Goal: Information Seeking & Learning: Check status

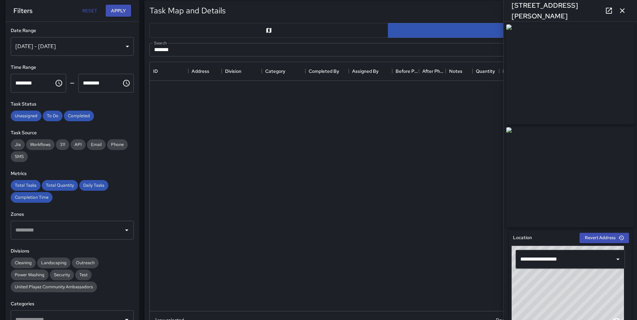
scroll to position [244, 472]
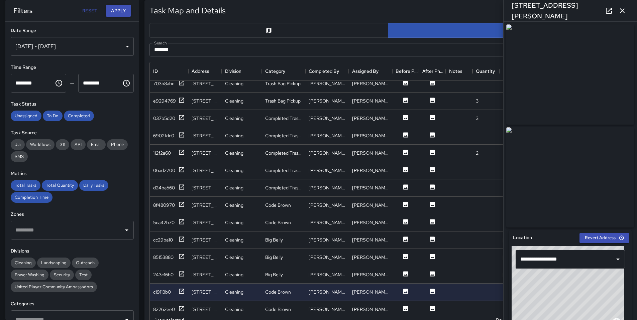
click at [621, 15] on button "button" at bounding box center [622, 10] width 13 height 13
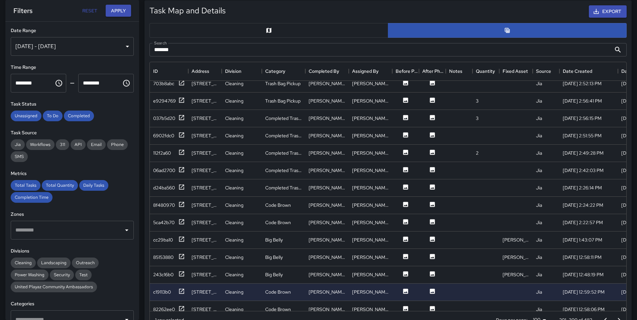
click at [106, 45] on div "Jul 29, 2025 - Aug 01, 2025" at bounding box center [72, 46] width 123 height 19
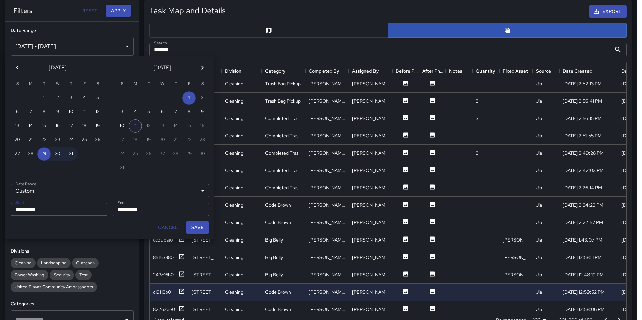
drag, startPoint x: 133, startPoint y: 123, endPoint x: 136, endPoint y: 126, distance: 4.7
click at [134, 123] on button "11" at bounding box center [135, 125] width 13 height 13
type input "**********"
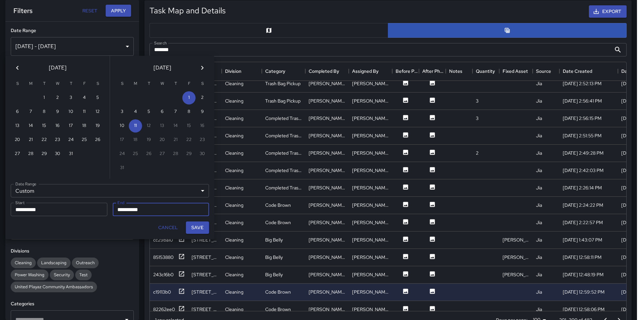
click at [197, 230] on button "Save" at bounding box center [197, 228] width 23 height 12
type input "**********"
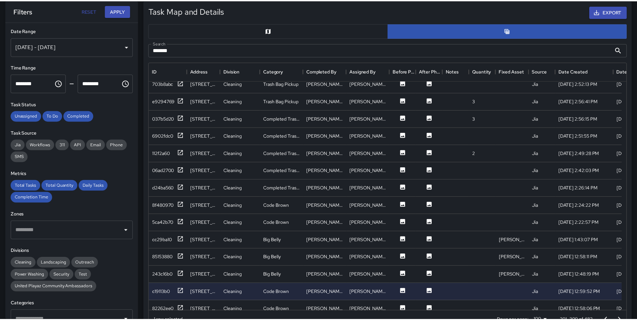
scroll to position [5, 5]
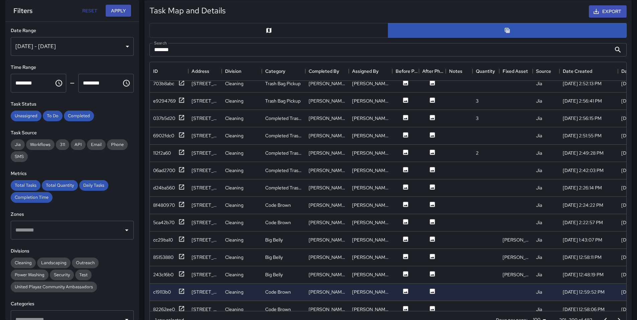
click at [418, 51] on input "******" at bounding box center [380, 49] width 462 height 13
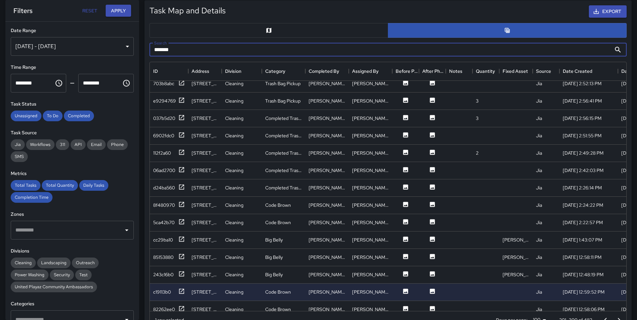
drag, startPoint x: 418, startPoint y: 51, endPoint x: 184, endPoint y: 44, distance: 233.9
click at [184, 44] on input "******" at bounding box center [380, 49] width 462 height 13
paste input "****"
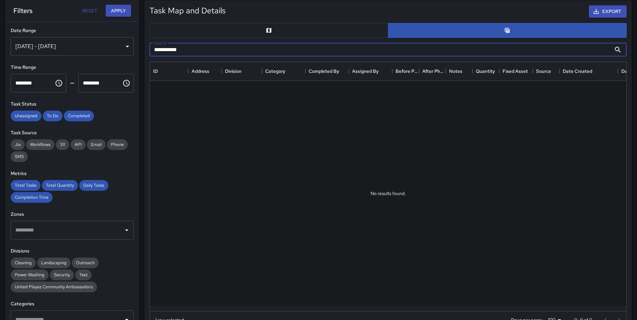
scroll to position [0, 0]
type input "**********"
click at [31, 115] on span "Unassigned" at bounding box center [26, 116] width 31 height 6
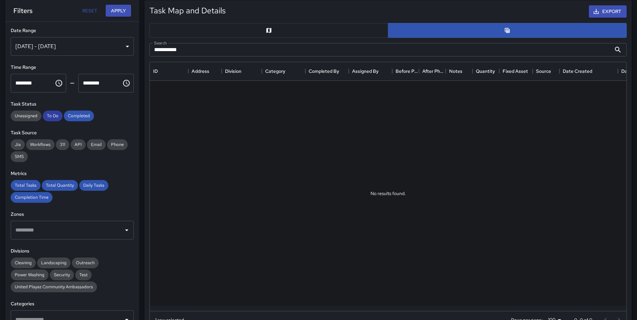
click at [49, 118] on span "To Do" at bounding box center [53, 116] width 20 height 6
click at [124, 11] on button "Apply" at bounding box center [118, 11] width 25 height 12
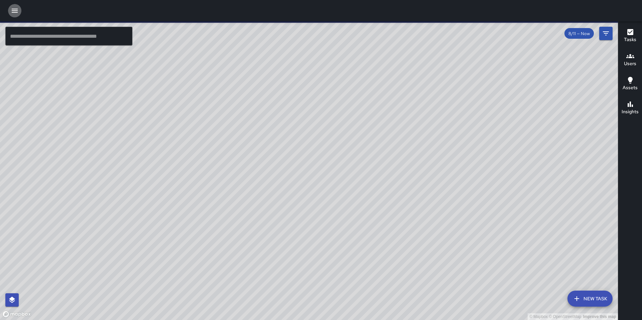
click at [16, 10] on icon "button" at bounding box center [15, 11] width 8 height 8
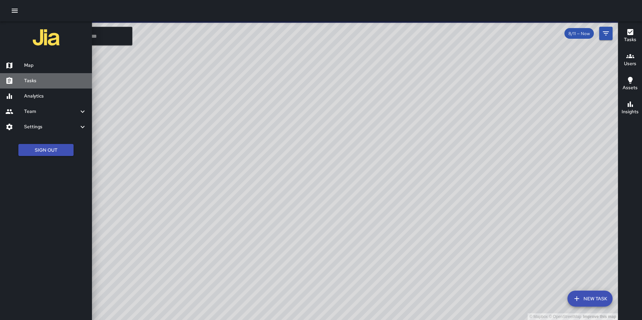
click at [27, 77] on h6 "Tasks" at bounding box center [55, 80] width 63 height 7
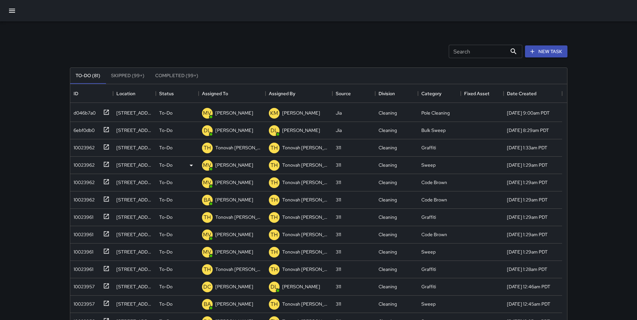
scroll to position [318, 0]
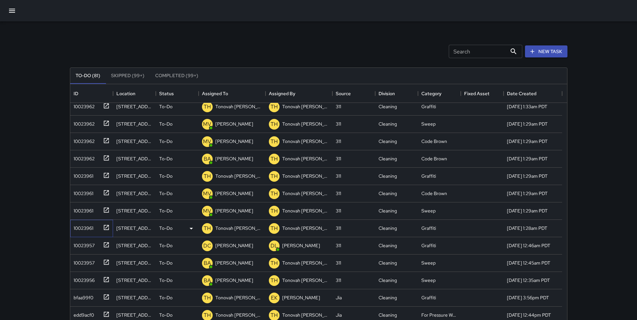
click at [87, 228] on div "10023961" at bounding box center [82, 226] width 22 height 9
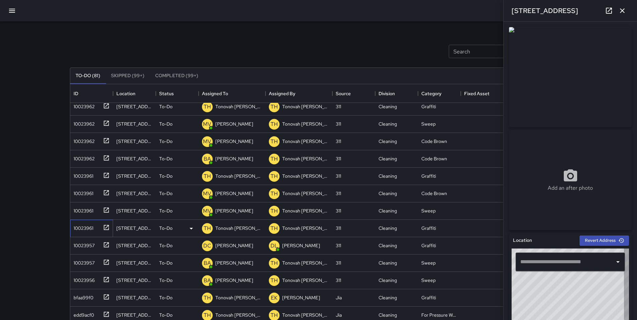
type input "**********"
click at [621, 13] on icon "button" at bounding box center [622, 11] width 8 height 8
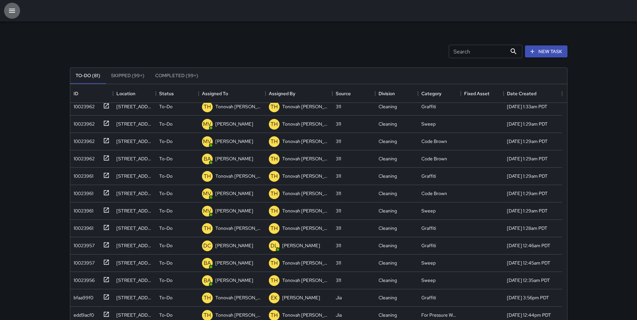
click at [7, 9] on button "button" at bounding box center [12, 11] width 16 height 16
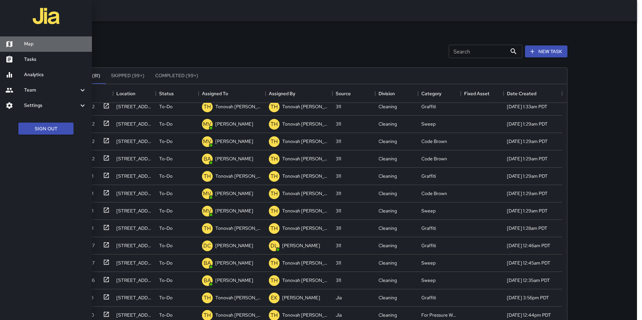
click at [26, 46] on h6 "Map" at bounding box center [55, 43] width 63 height 7
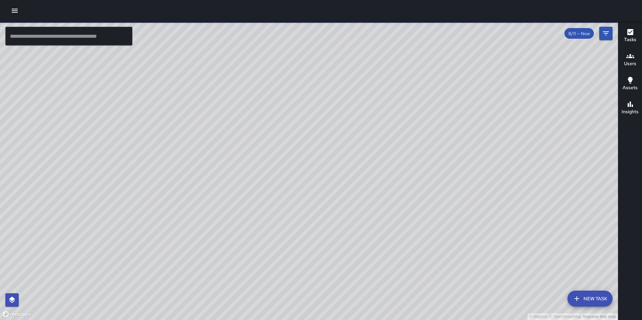
click at [14, 12] on icon "button" at bounding box center [15, 11] width 6 height 4
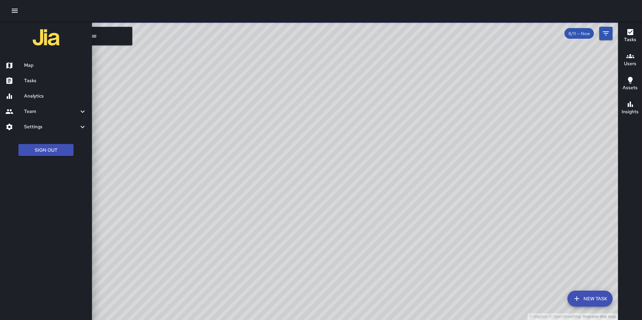
click at [36, 85] on link "Tasks" at bounding box center [46, 80] width 92 height 15
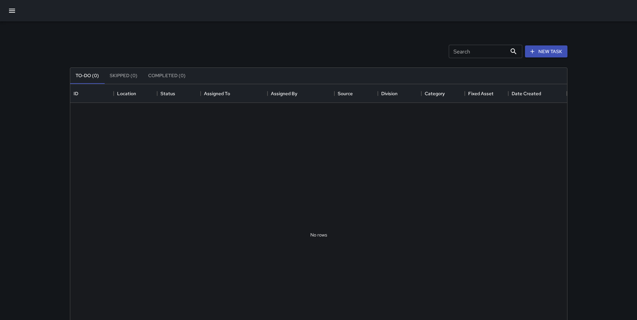
scroll to position [278, 492]
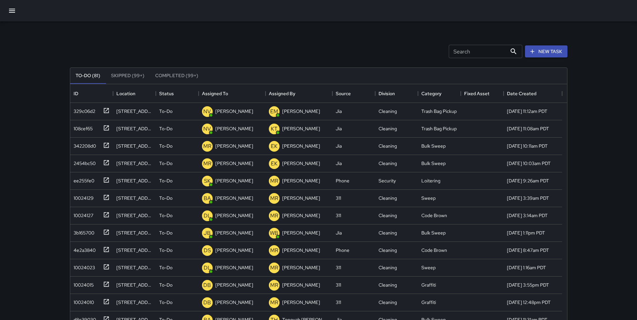
click at [11, 11] on icon "button" at bounding box center [12, 11] width 8 height 8
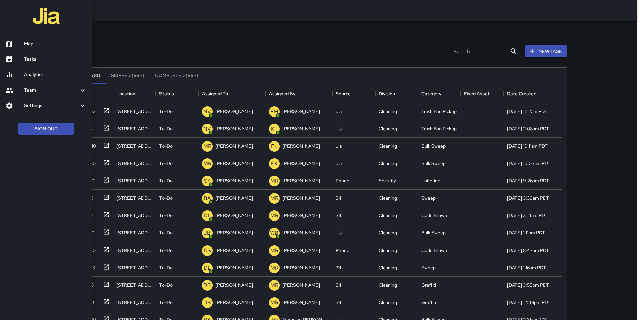
click at [27, 77] on h6 "Analytics" at bounding box center [55, 74] width 63 height 7
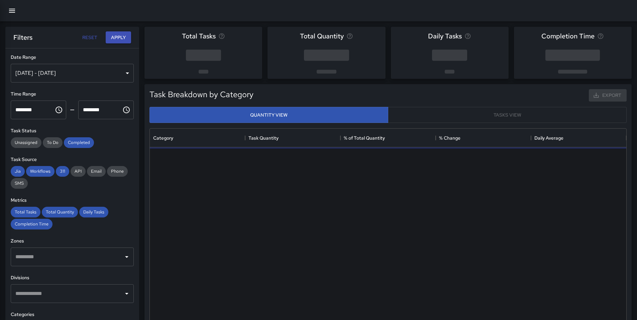
scroll to position [195, 472]
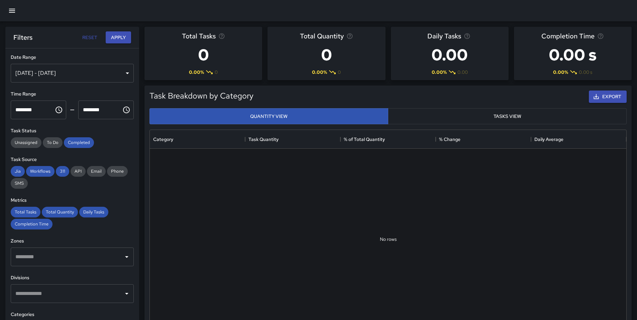
click at [84, 73] on div "[DATE] - [DATE]" at bounding box center [72, 73] width 123 height 19
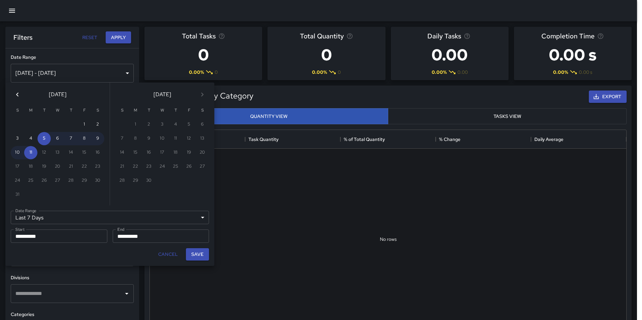
click at [20, 97] on icon "Previous month" at bounding box center [17, 95] width 8 height 8
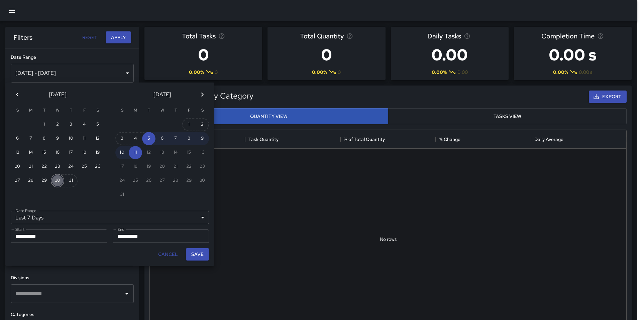
click at [60, 180] on button "30" at bounding box center [57, 180] width 13 height 13
type input "******"
type input "**********"
click at [201, 94] on icon "Next month" at bounding box center [202, 95] width 8 height 8
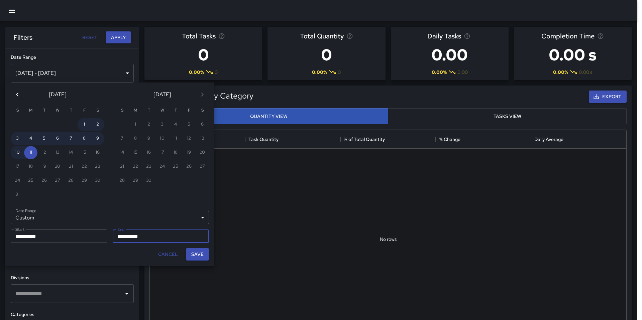
click at [23, 94] on button "Previous month" at bounding box center [17, 94] width 13 height 13
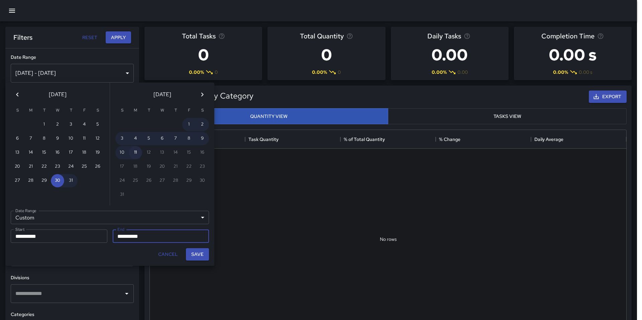
click at [134, 153] on button "11" at bounding box center [135, 152] width 13 height 13
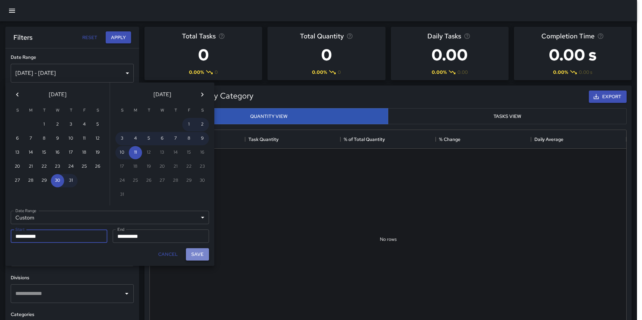
click at [198, 257] on button "Save" at bounding box center [197, 254] width 23 height 12
type input "**********"
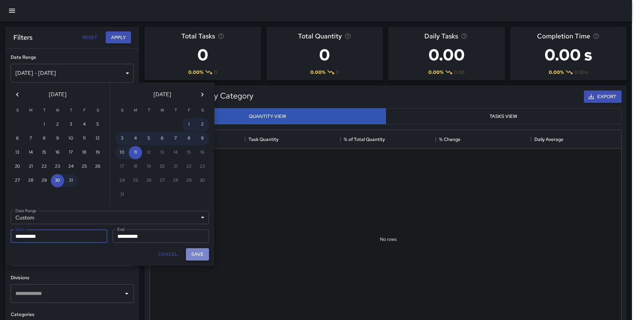
scroll to position [5, 5]
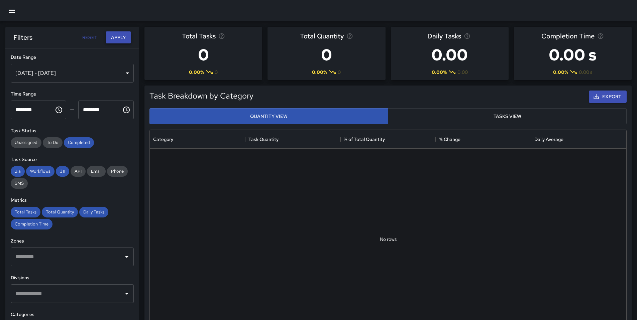
click at [115, 36] on button "Apply" at bounding box center [118, 37] width 25 height 12
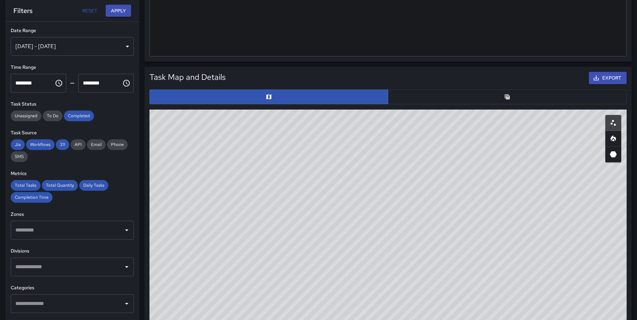
scroll to position [353, 0]
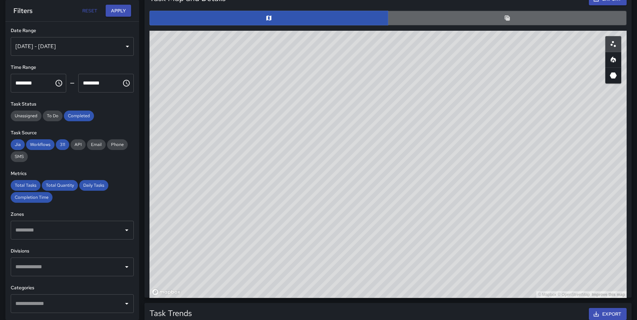
click at [416, 24] on button "button" at bounding box center [507, 18] width 239 height 15
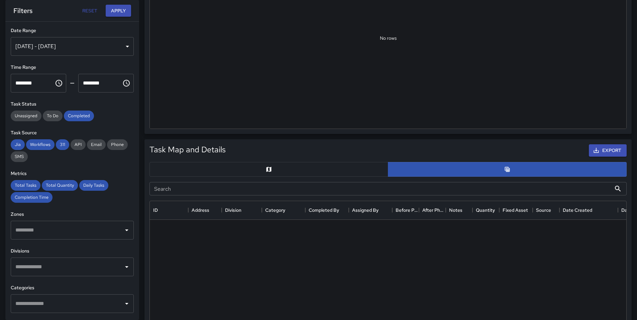
scroll to position [187, 0]
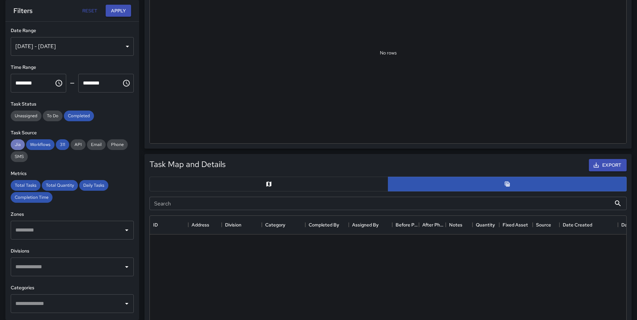
click at [18, 145] on span "Jia" at bounding box center [18, 145] width 14 height 6
click at [33, 147] on div "Workflows" at bounding box center [40, 144] width 28 height 11
drag, startPoint x: 60, startPoint y: 145, endPoint x: 62, endPoint y: 139, distance: 6.2
click at [60, 145] on span "311" at bounding box center [62, 145] width 13 height 6
click at [117, 13] on button "Apply" at bounding box center [118, 11] width 25 height 12
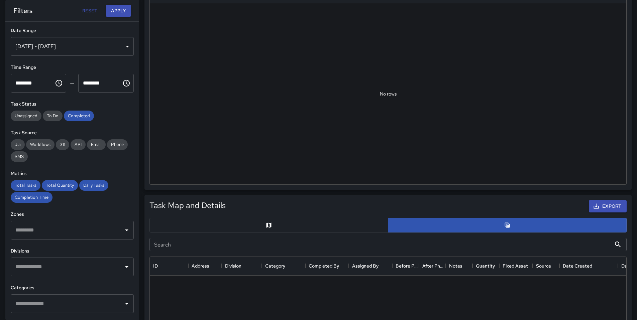
scroll to position [145, 0]
click at [73, 46] on div "Jul 30, 2025 - Aug 11, 2025" at bounding box center [72, 46] width 123 height 19
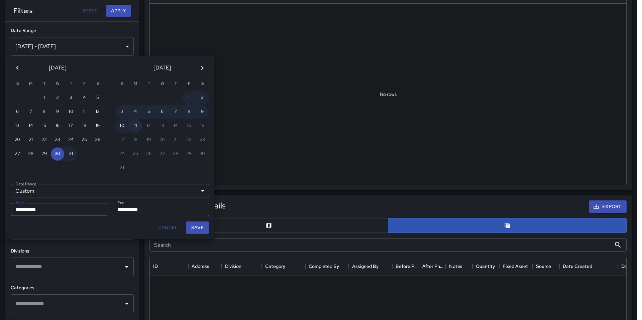
click at [137, 126] on button "11" at bounding box center [135, 125] width 13 height 13
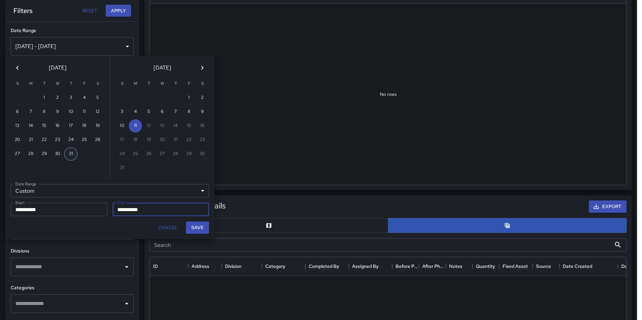
click at [71, 154] on button "31" at bounding box center [70, 153] width 13 height 13
type input "**********"
click at [192, 228] on button "Save" at bounding box center [197, 228] width 23 height 12
type input "**********"
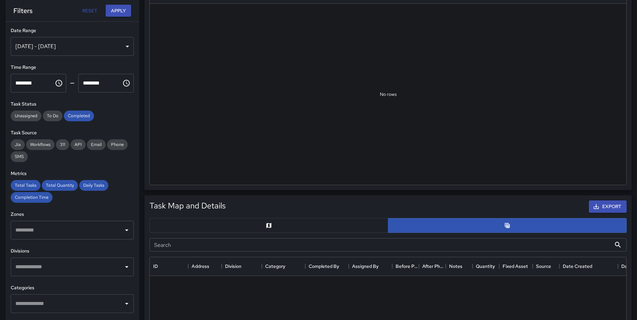
scroll to position [5, 5]
click at [120, 13] on button "Apply" at bounding box center [118, 11] width 25 height 12
click at [216, 229] on button "button" at bounding box center [268, 225] width 239 height 15
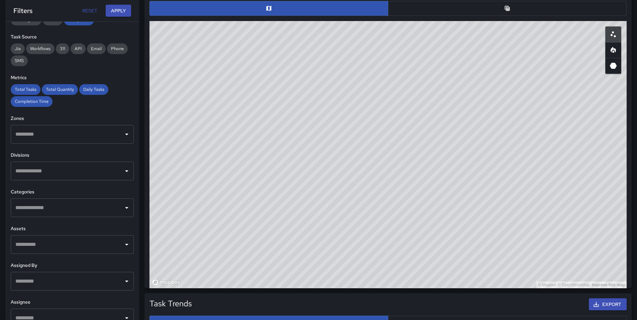
scroll to position [52, 0]
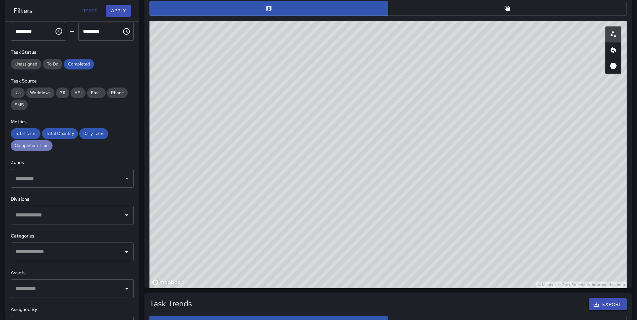
click at [28, 143] on span "Completion Time" at bounding box center [32, 146] width 42 height 6
click at [24, 131] on span "Total Tasks" at bounding box center [26, 134] width 30 height 6
drag, startPoint x: 64, startPoint y: 134, endPoint x: 67, endPoint y: 135, distance: 3.5
click at [64, 134] on span "Total Quantity" at bounding box center [60, 134] width 36 height 6
click at [88, 132] on span "Daily Tasks" at bounding box center [93, 134] width 29 height 6
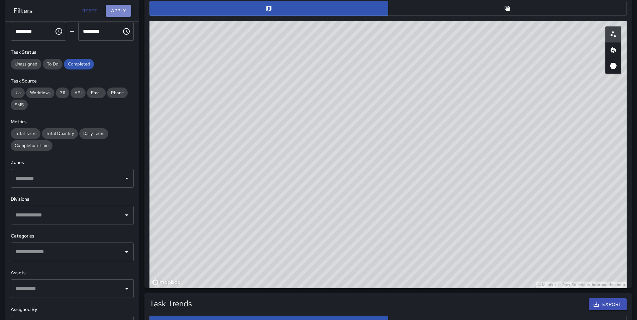
click at [126, 12] on button "Apply" at bounding box center [118, 11] width 25 height 12
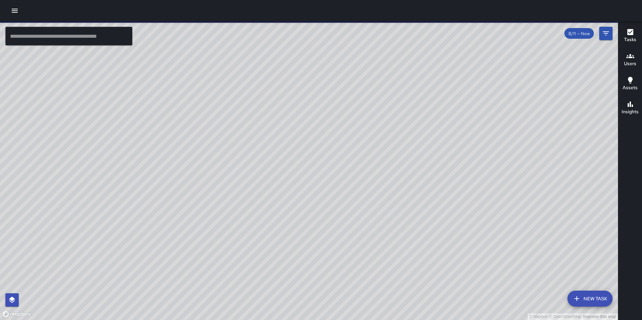
click at [16, 14] on icon "button" at bounding box center [15, 11] width 8 height 8
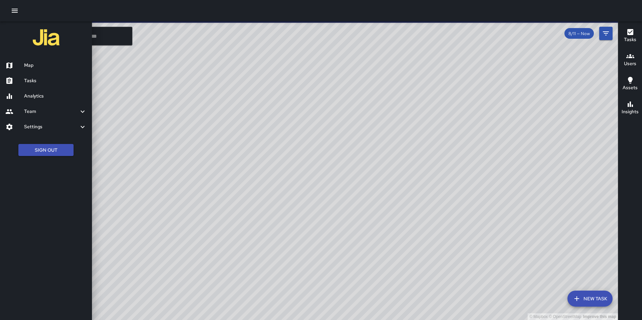
click at [55, 98] on h6 "Analytics" at bounding box center [55, 96] width 63 height 7
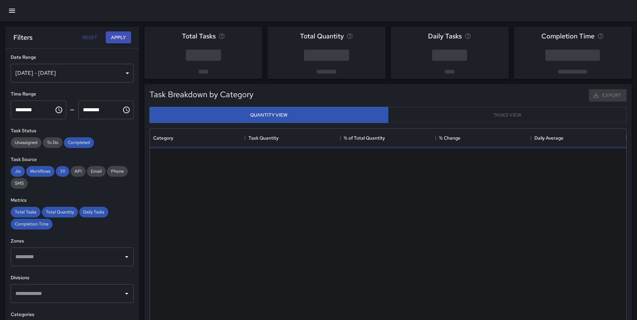
scroll to position [195, 472]
click at [54, 75] on div "[DATE] - [DATE]" at bounding box center [72, 73] width 123 height 19
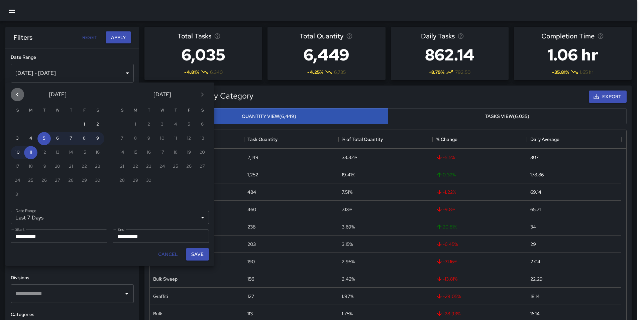
click at [18, 93] on icon "Previous month" at bounding box center [17, 95] width 8 height 8
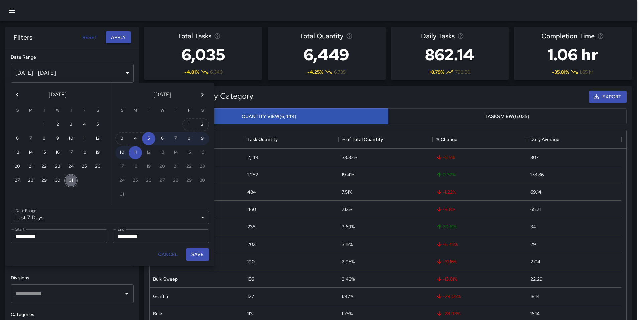
click at [72, 180] on button "31" at bounding box center [70, 180] width 13 height 13
type input "******"
type input "**********"
click at [138, 153] on button "11" at bounding box center [135, 152] width 13 height 13
click at [199, 256] on button "Save" at bounding box center [197, 254] width 23 height 12
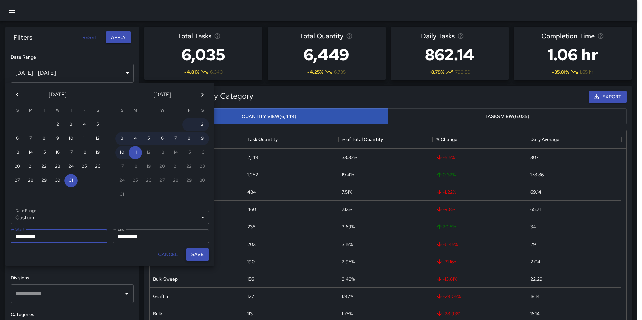
type input "**********"
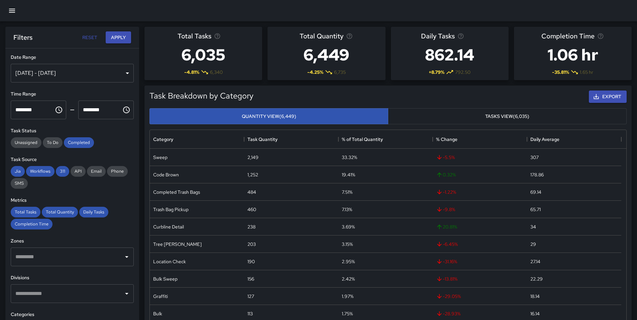
scroll to position [5, 5]
click at [112, 34] on button "Apply" at bounding box center [118, 37] width 25 height 12
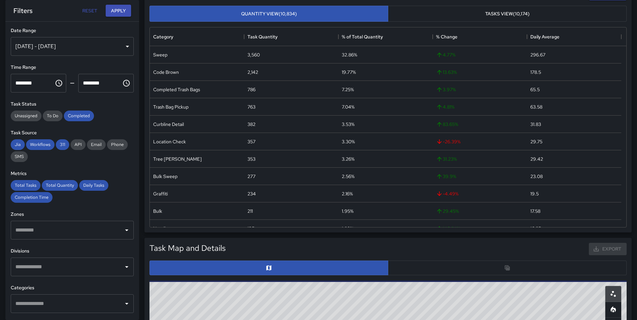
scroll to position [223, 0]
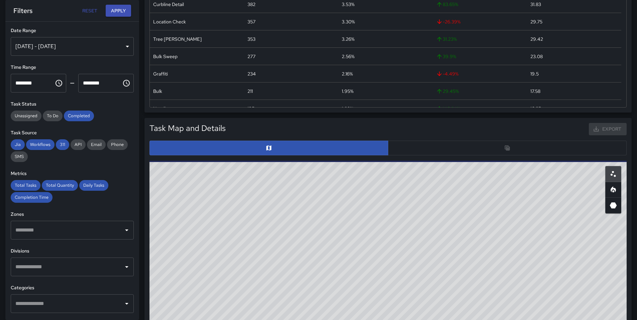
click at [402, 148] on div at bounding box center [387, 148] width 477 height 15
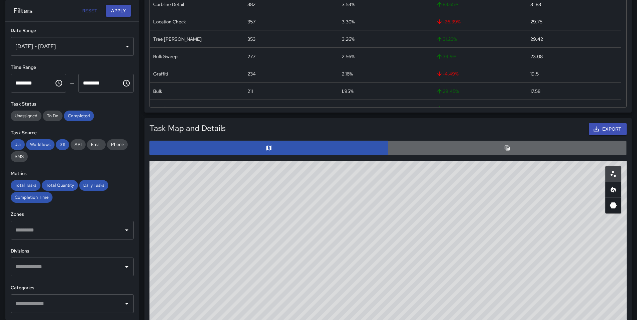
click at [449, 150] on button "button" at bounding box center [507, 148] width 239 height 15
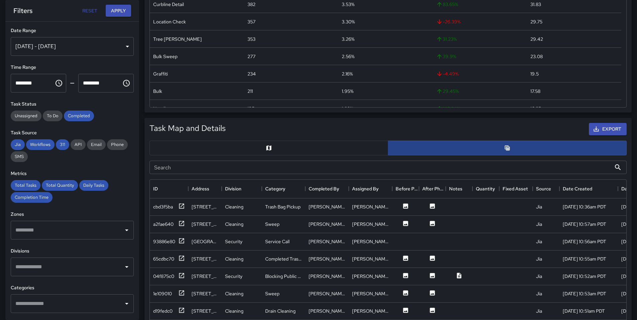
scroll to position [5, 5]
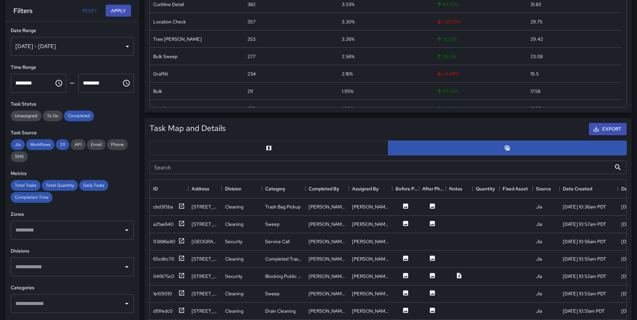
click at [209, 167] on input "Search" at bounding box center [380, 167] width 462 height 13
paste input "**********"
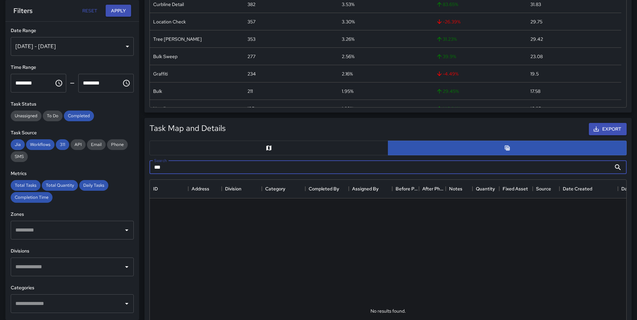
type input "*"
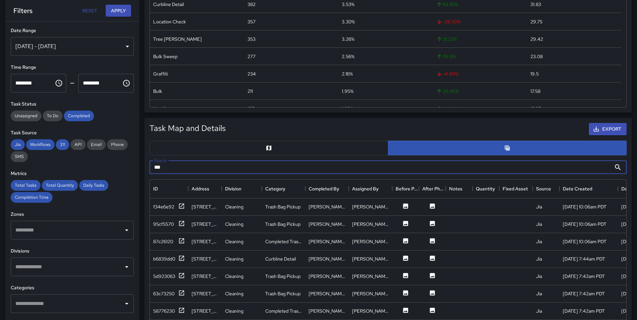
type input "***"
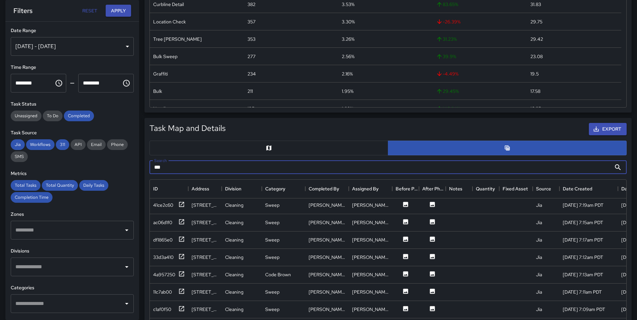
scroll to position [289, 0]
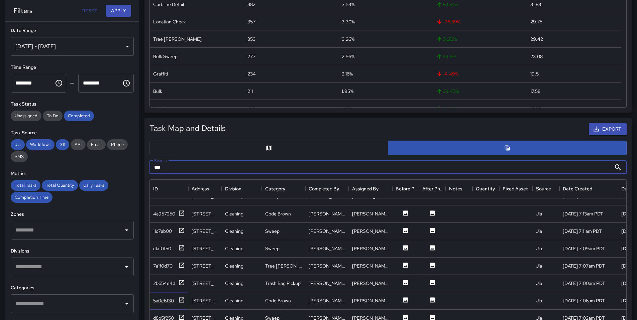
click at [160, 300] on div "5a0e6f30" at bounding box center [163, 301] width 21 height 7
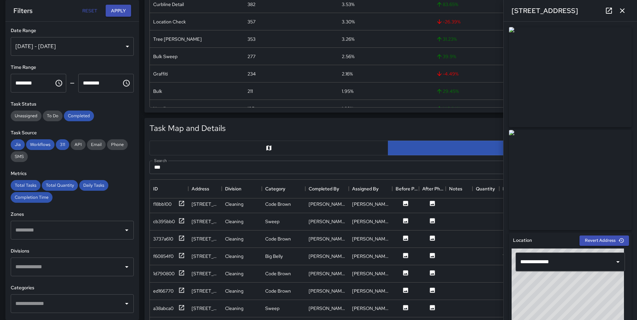
scroll to position [1304, 0]
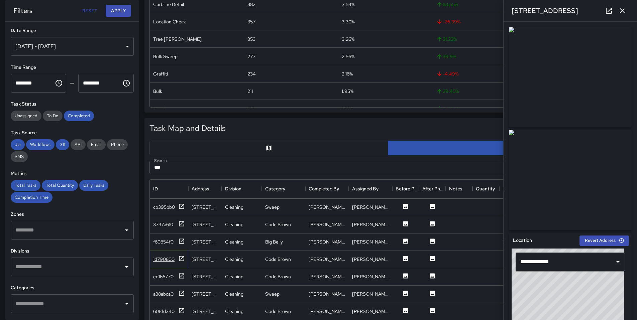
click at [157, 261] on div "1d790800" at bounding box center [163, 259] width 21 height 7
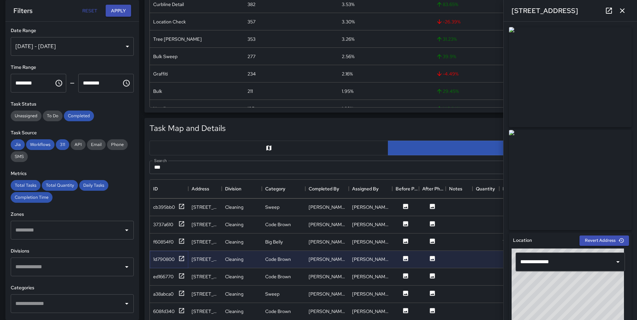
scroll to position [130, 0]
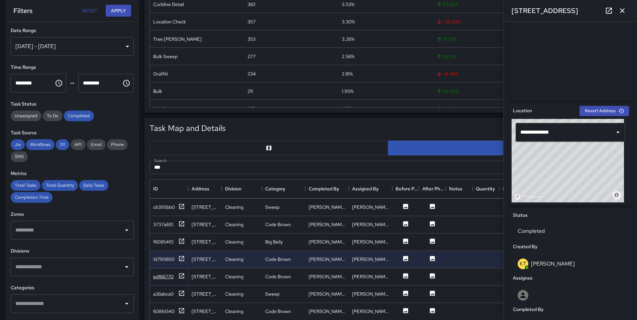
click at [159, 277] on div "ed166770" at bounding box center [163, 277] width 20 height 7
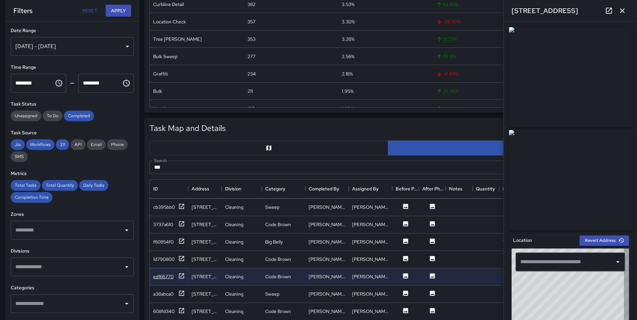
type input "**********"
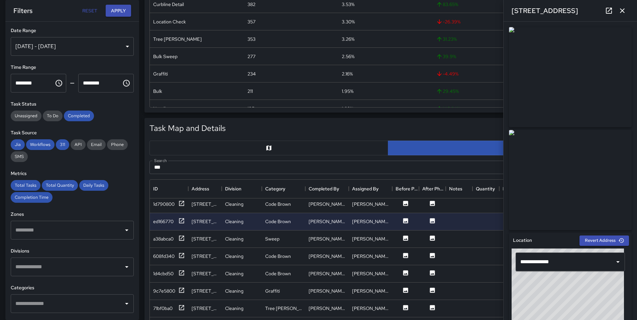
scroll to position [1362, 0]
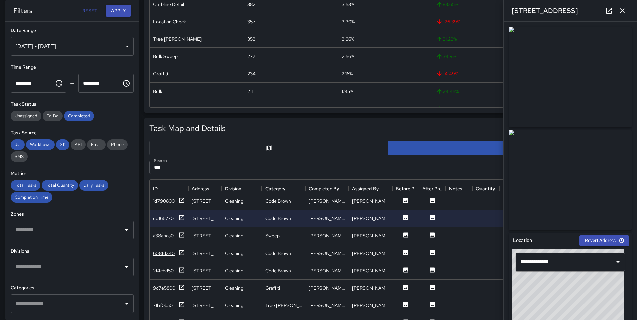
click at [158, 253] on div "608fd340" at bounding box center [163, 253] width 21 height 7
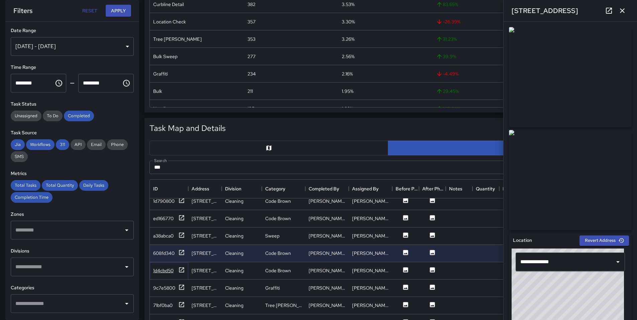
click at [162, 271] on div "1d4cbd50" at bounding box center [163, 271] width 20 height 7
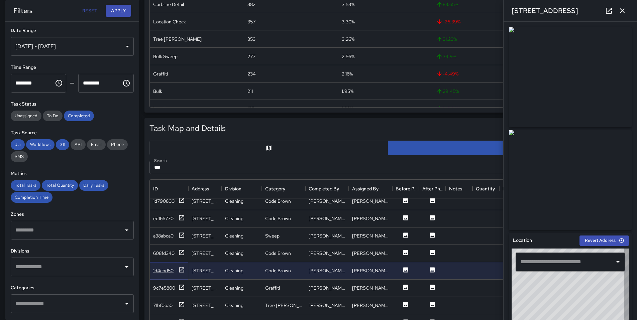
type input "**********"
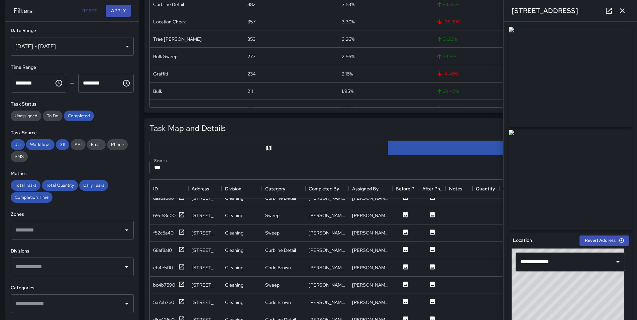
scroll to position [696, 0]
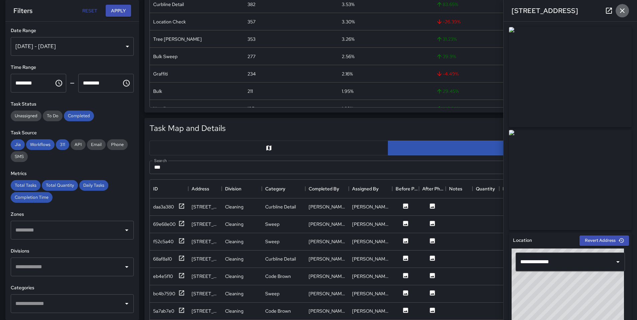
click at [624, 12] on icon "button" at bounding box center [622, 10] width 5 height 5
